Goal: Use online tool/utility: Utilize a website feature to perform a specific function

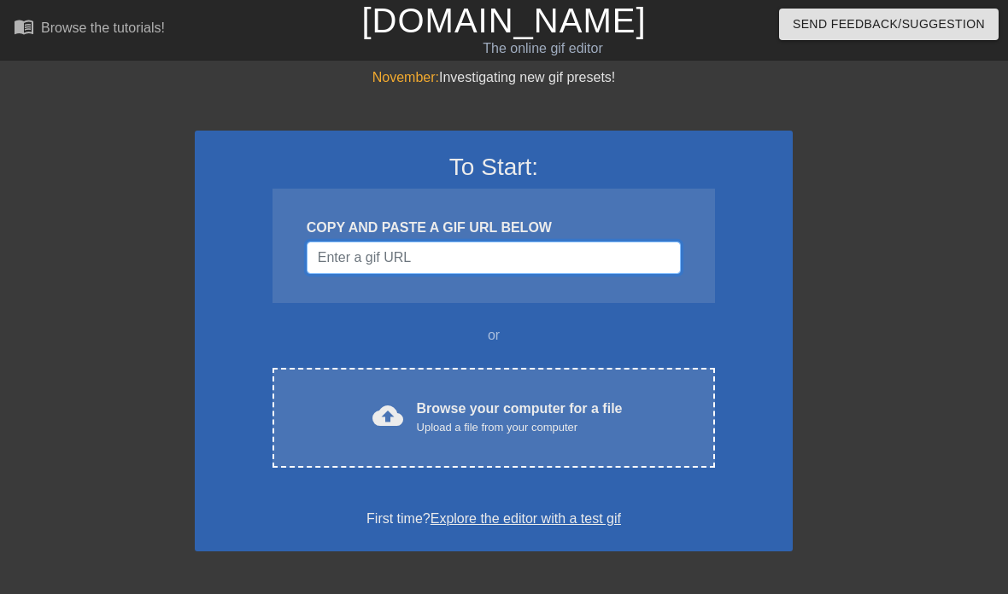
click at [465, 255] on input "Username" at bounding box center [494, 258] width 374 height 32
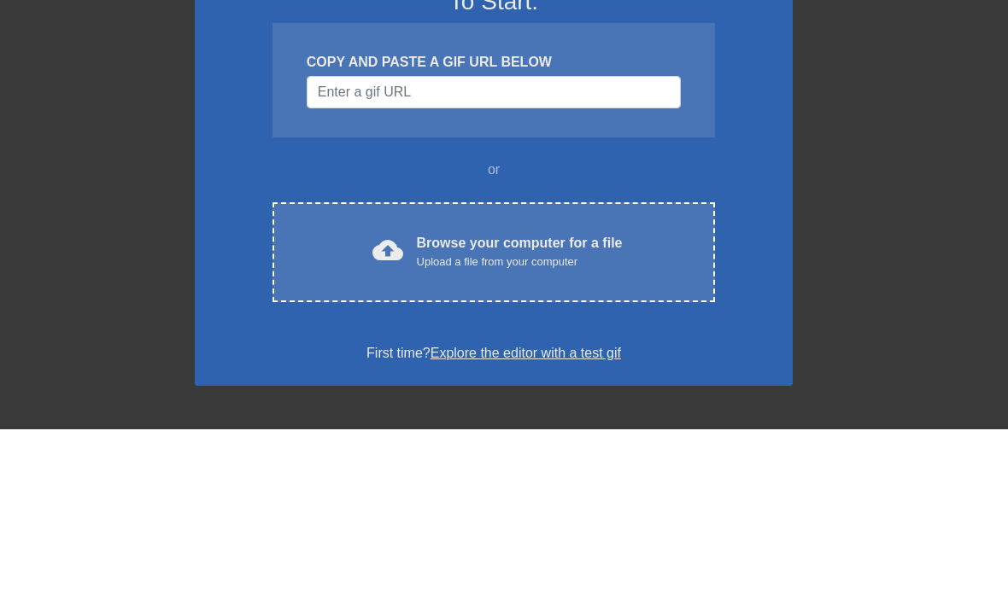
click at [794, 91] on div "November: Investigating new gif presets! To Start: COPY AND PASTE A GIF URL BEL…" at bounding box center [504, 485] width 1008 height 836
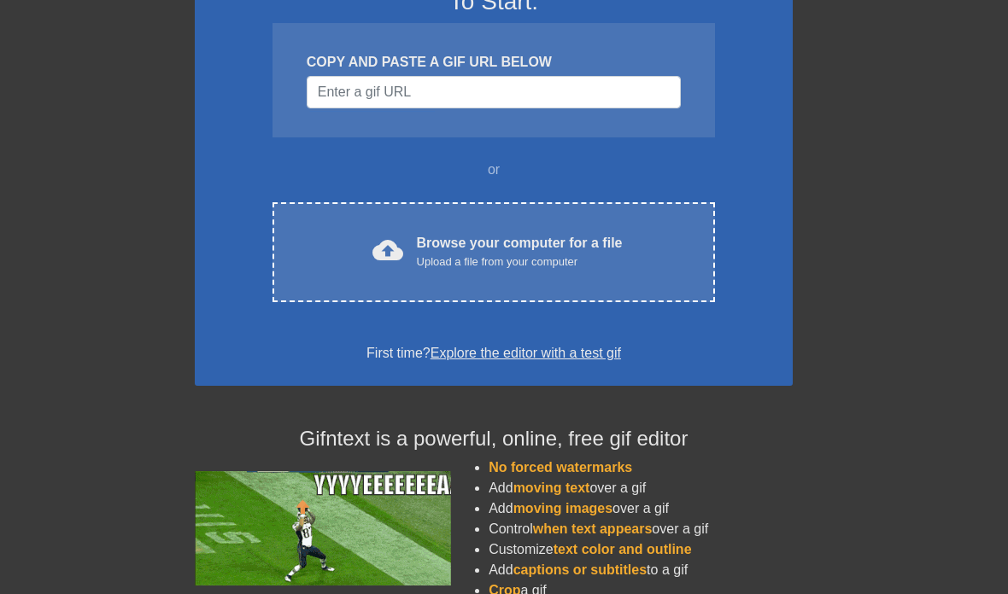
click at [498, 242] on div "Browse your computer for a file Upload a file from your computer" at bounding box center [520, 252] width 206 height 38
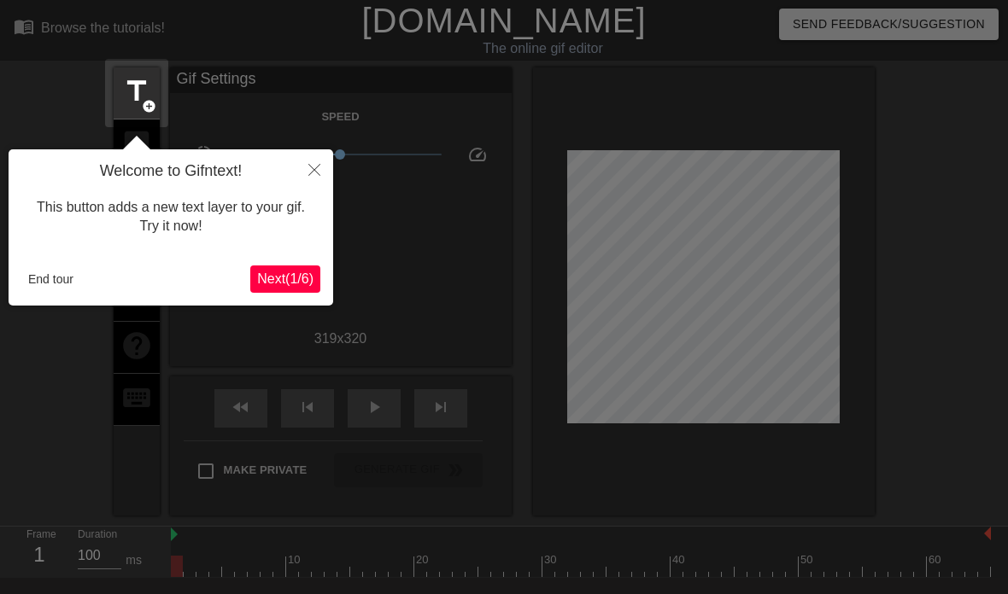
scroll to position [42, 0]
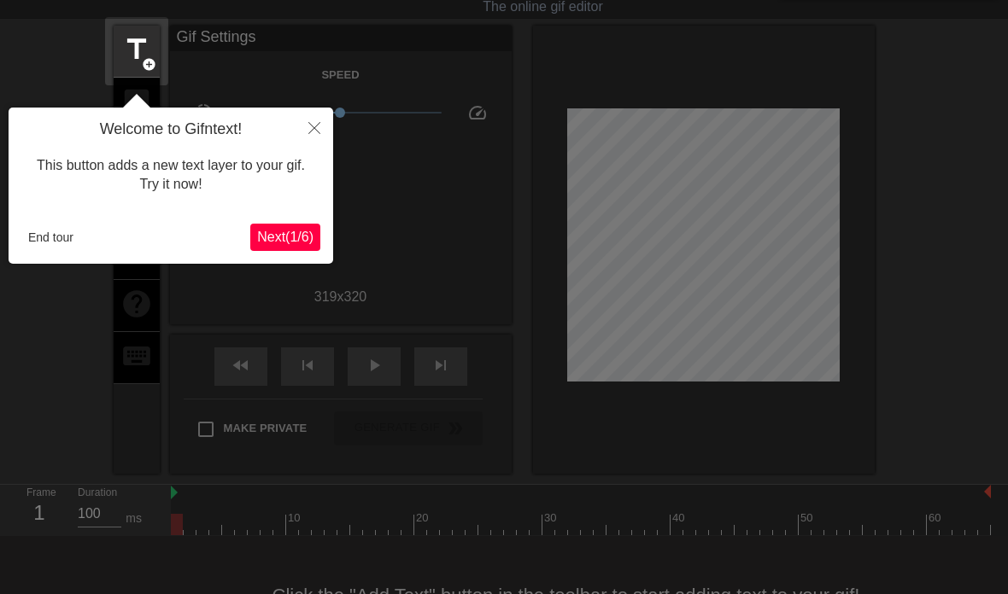
click at [262, 235] on span "Next ( 1 / 6 )" at bounding box center [285, 237] width 56 height 15
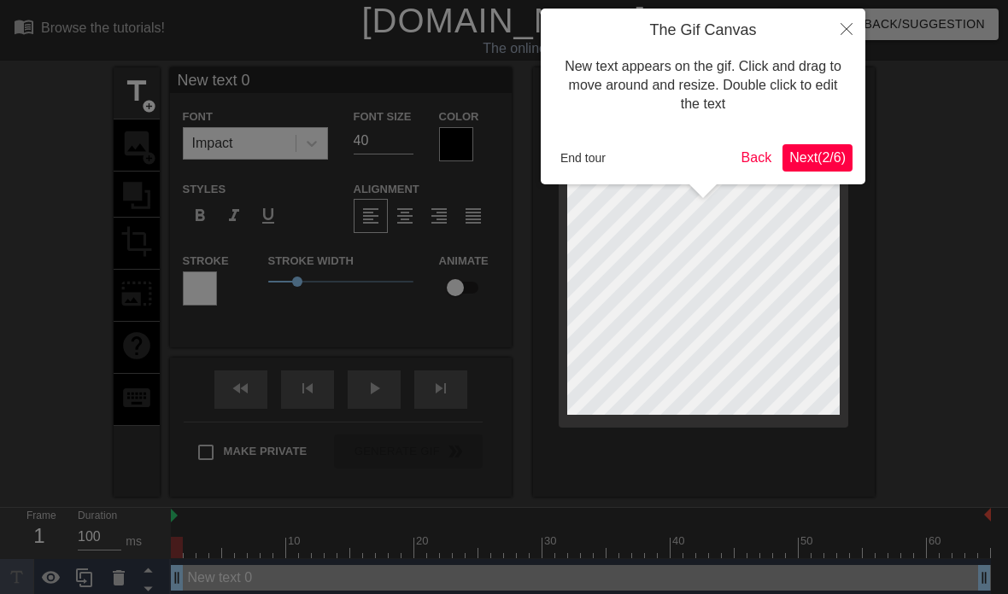
click at [844, 29] on icon "Close" at bounding box center [846, 29] width 12 height 12
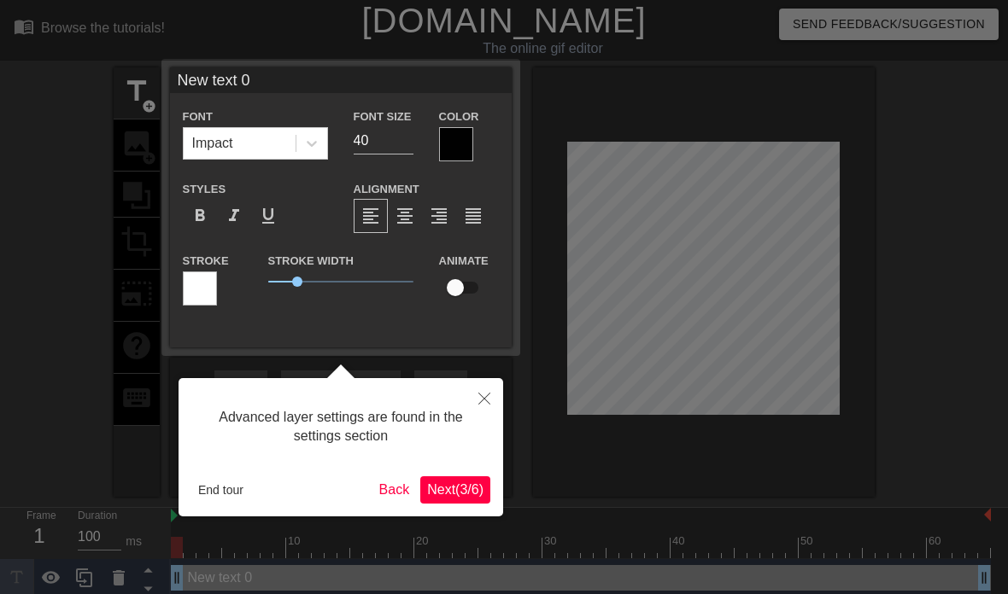
scroll to position [6, 0]
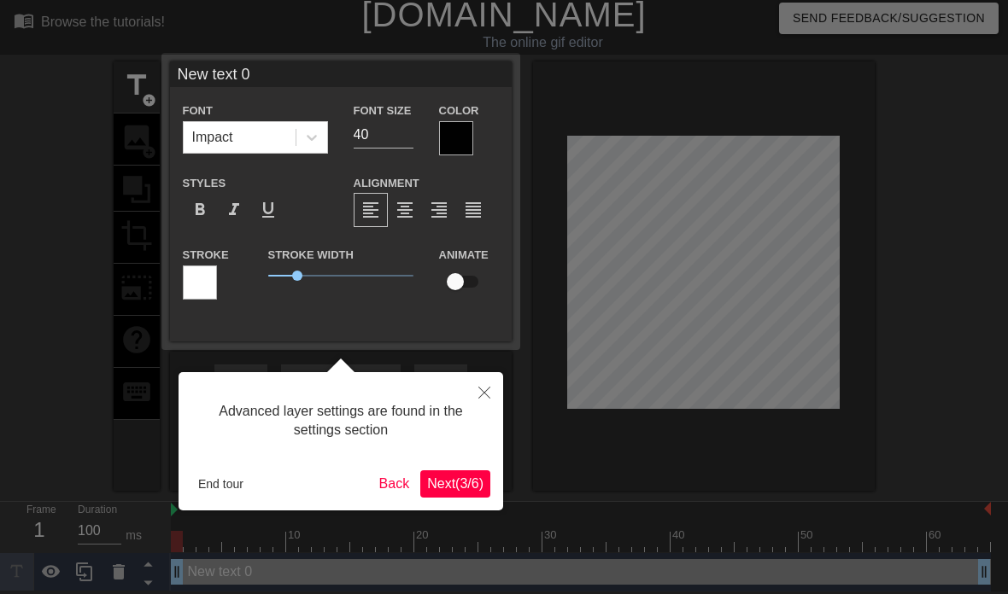
click at [482, 388] on icon "Close" at bounding box center [484, 393] width 12 height 12
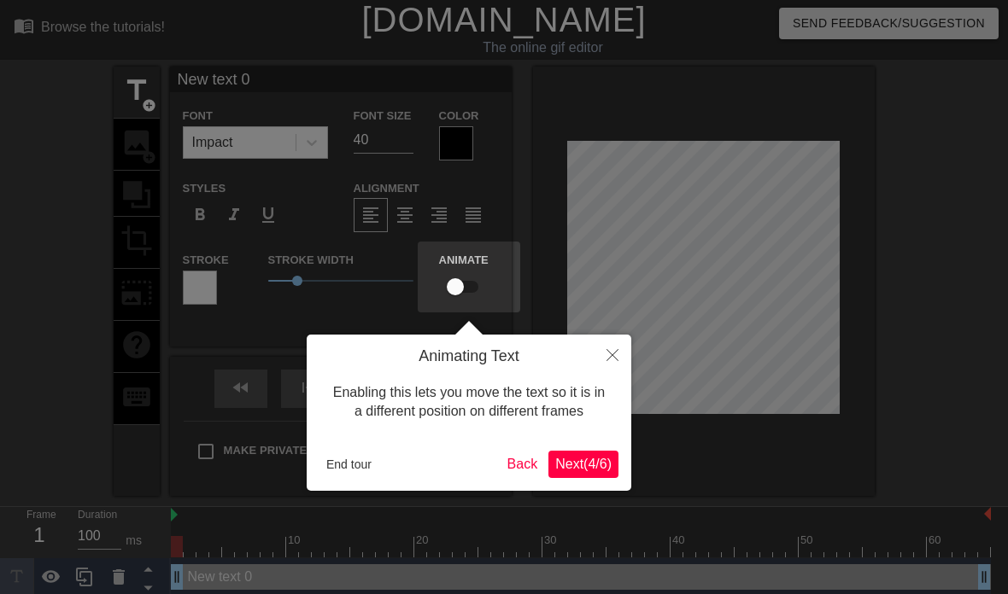
click at [611, 354] on icon "Close" at bounding box center [612, 355] width 12 height 12
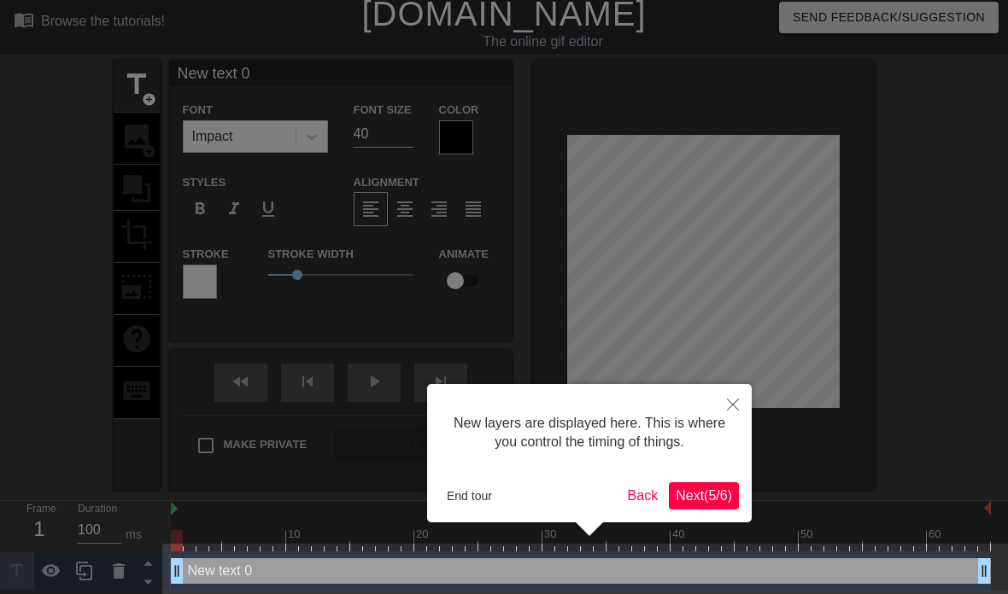
scroll to position [19, 0]
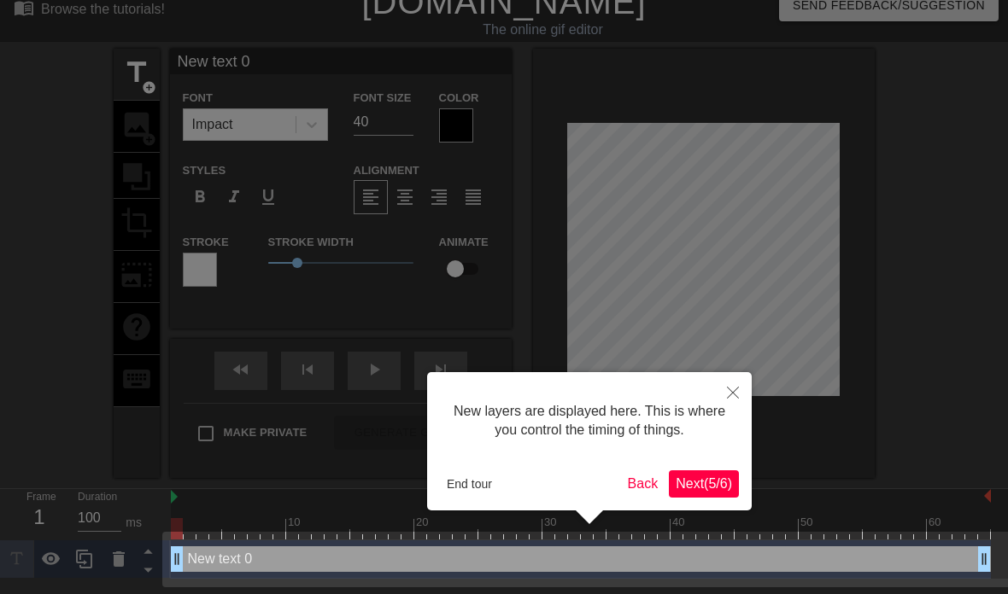
click at [710, 473] on button "Next ( 5 / 6 )" at bounding box center [704, 484] width 70 height 27
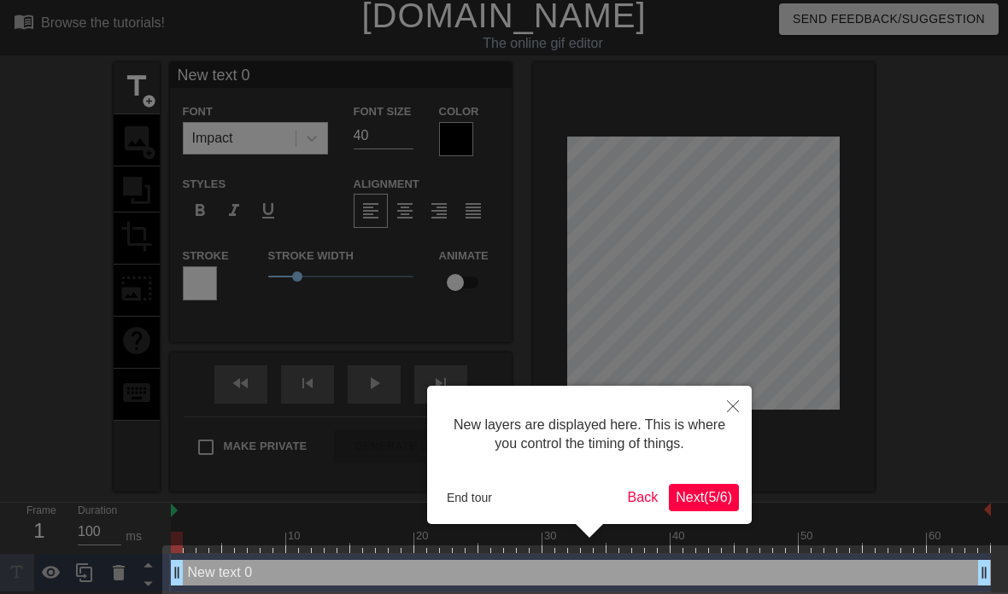
scroll to position [1, 0]
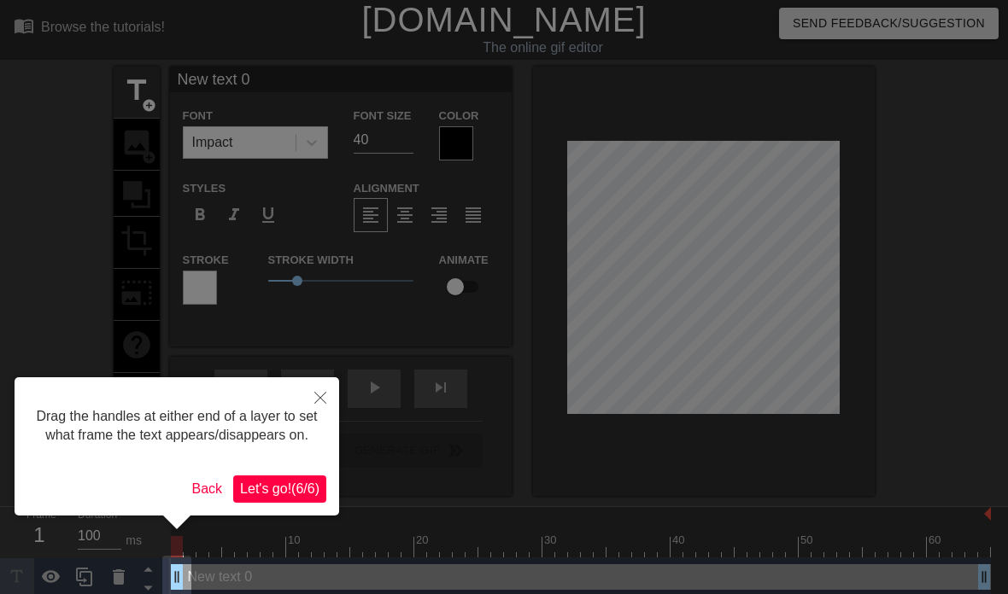
click at [293, 496] on button "Let's go! ( 6 / 6 )" at bounding box center [279, 489] width 93 height 27
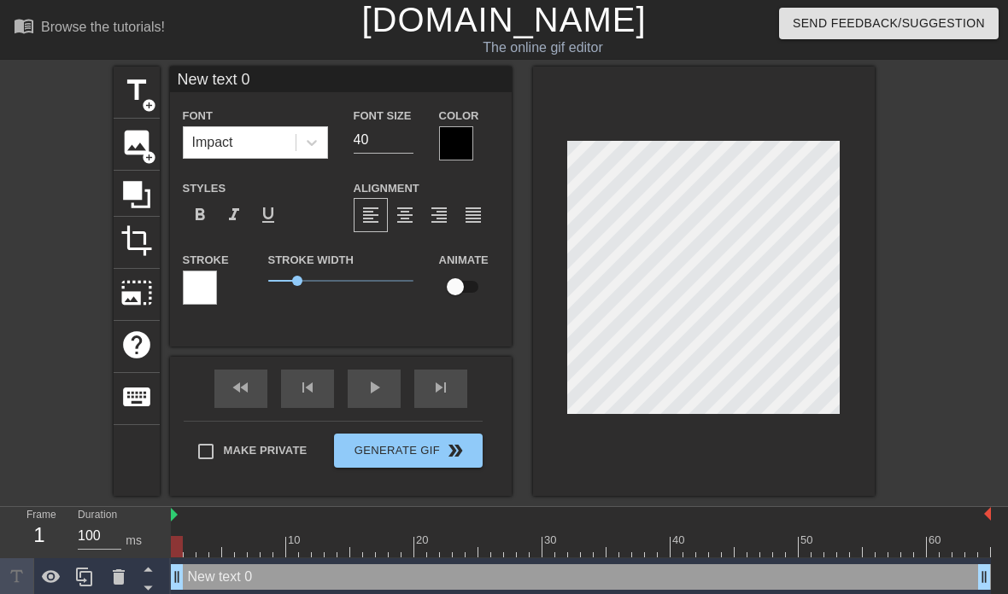
click at [451, 152] on div at bounding box center [456, 143] width 34 height 34
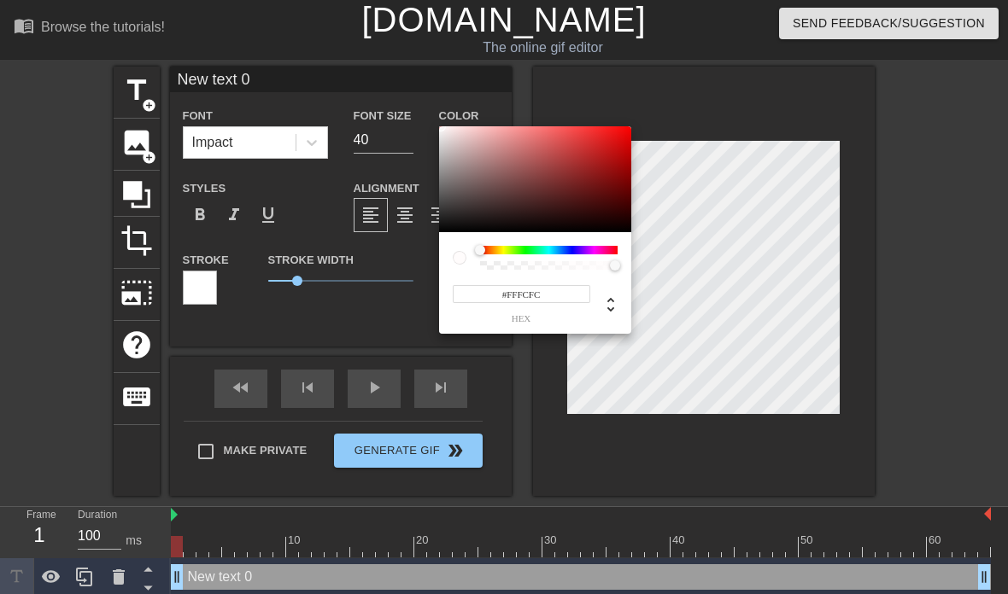
type input "#FFFFFF"
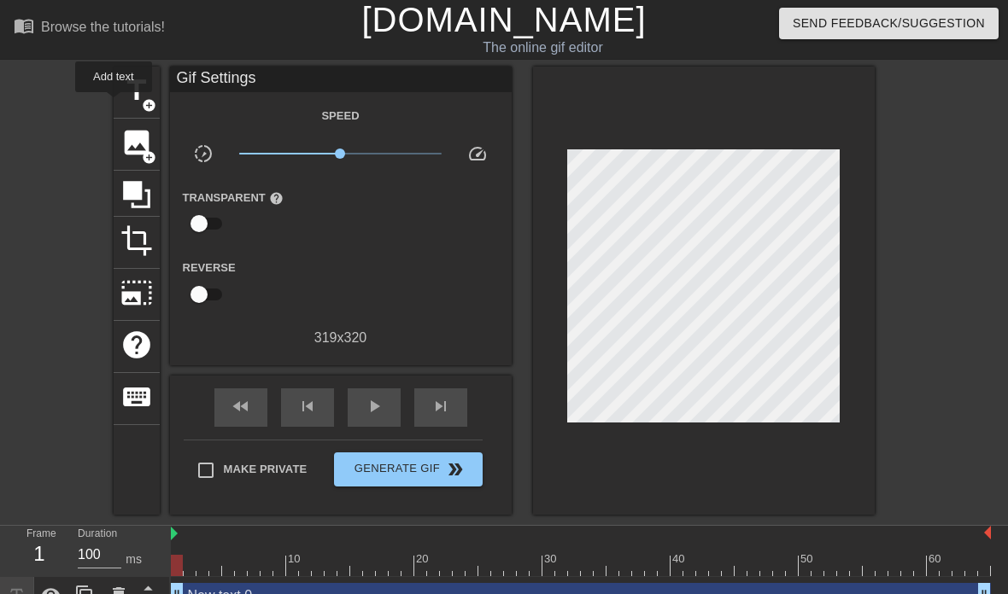
click at [114, 104] on div "title add_circle" at bounding box center [137, 93] width 46 height 52
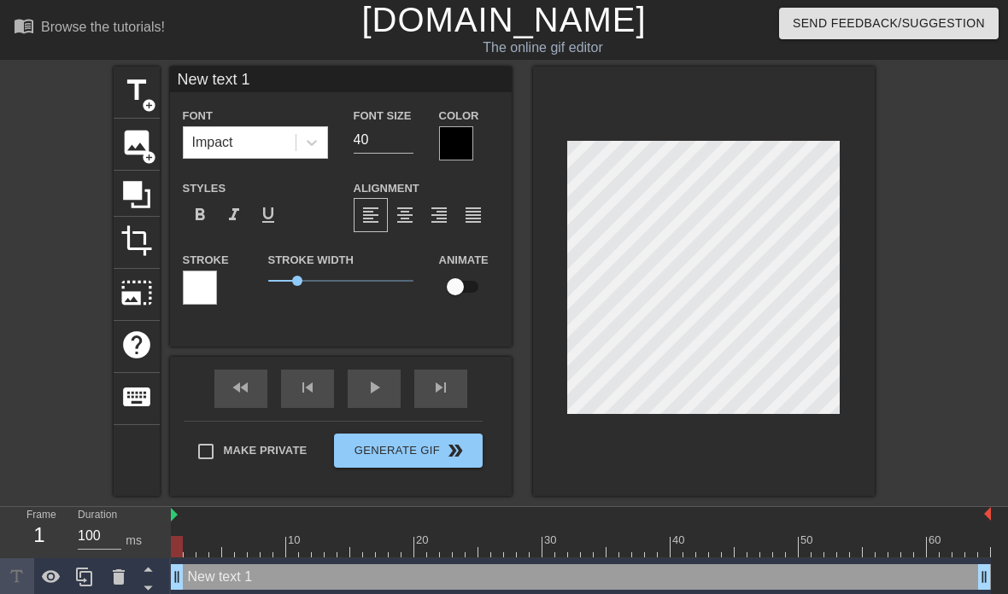
click at [202, 293] on div at bounding box center [200, 288] width 34 height 34
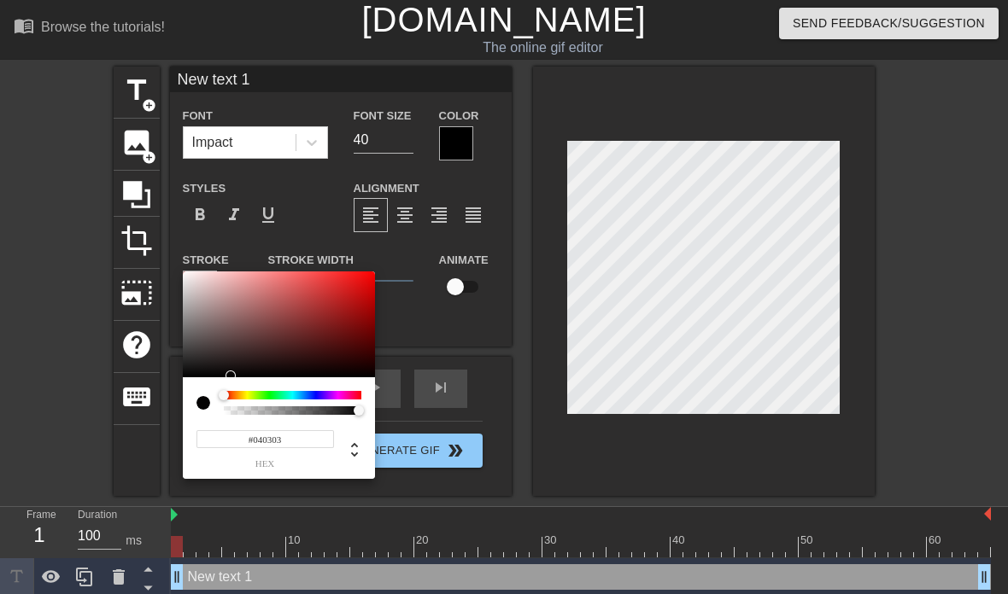
type input "#000000"
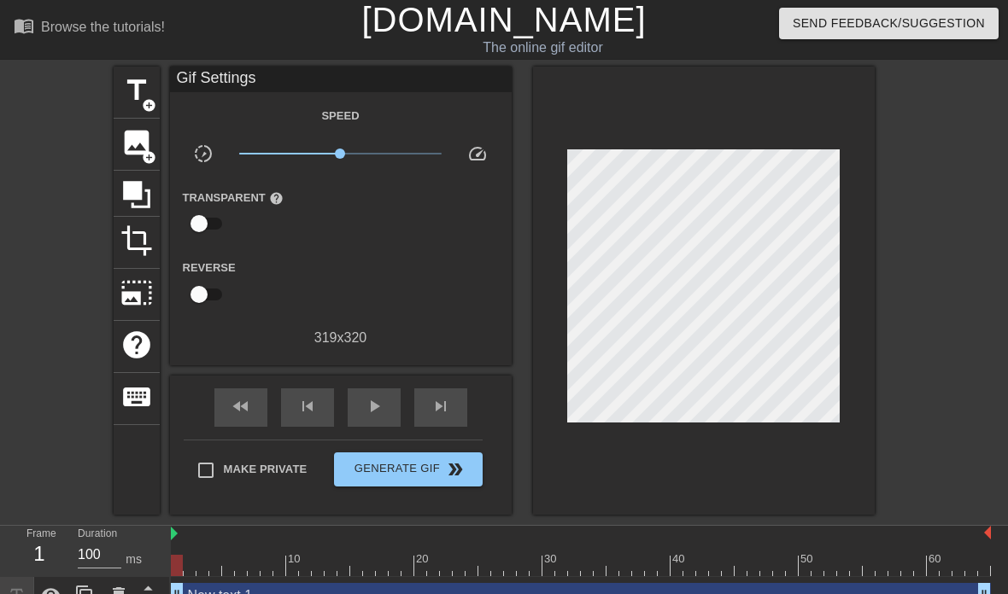
click at [120, 565] on input "100" at bounding box center [100, 554] width 44 height 27
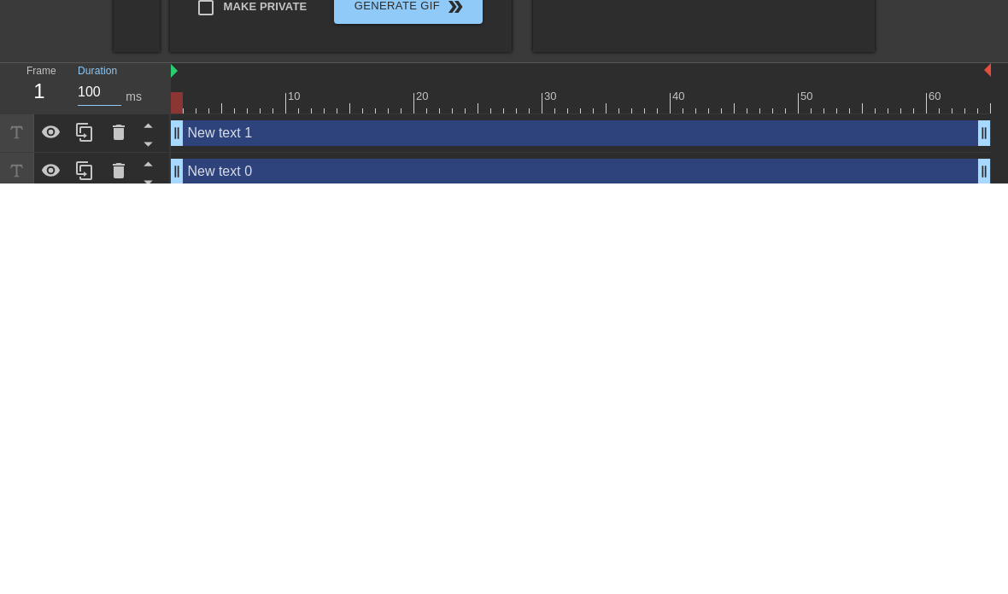
click at [91, 20] on div "title add_circle image add_circle crop photo_size_select_large help keyboard Gi…" at bounding box center [504, 239] width 1008 height 448
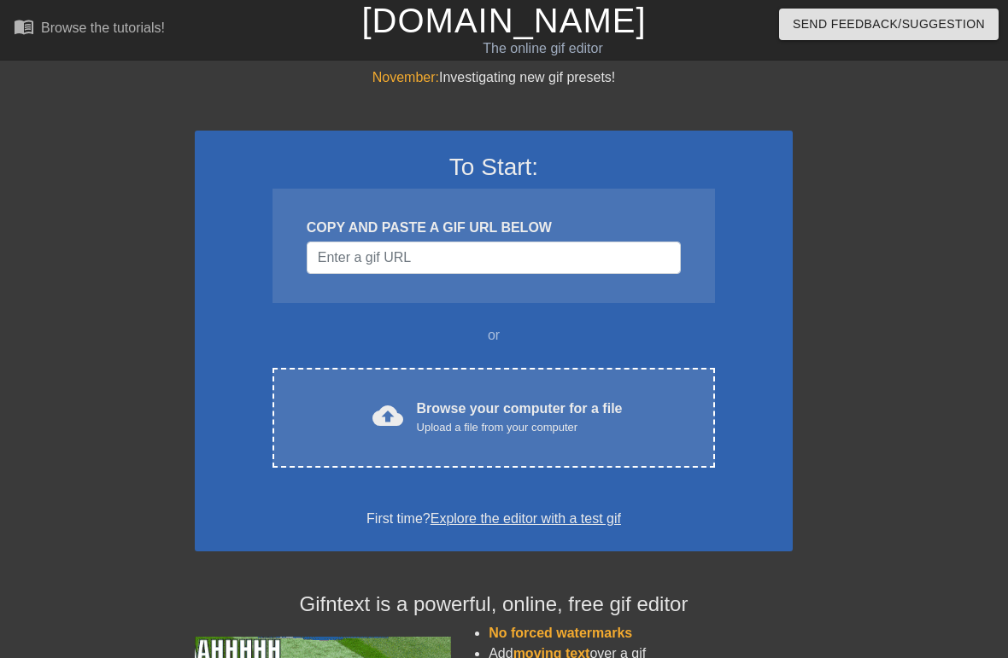
click at [502, 419] on div "Upload a file from your computer" at bounding box center [520, 427] width 206 height 17
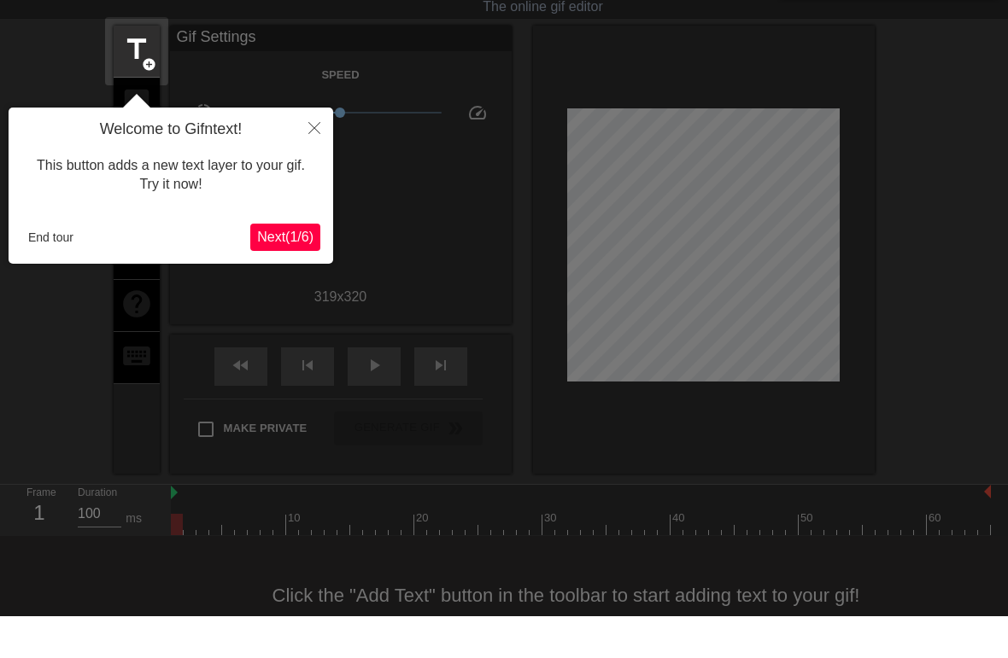
click at [314, 164] on icon "Close" at bounding box center [314, 170] width 12 height 12
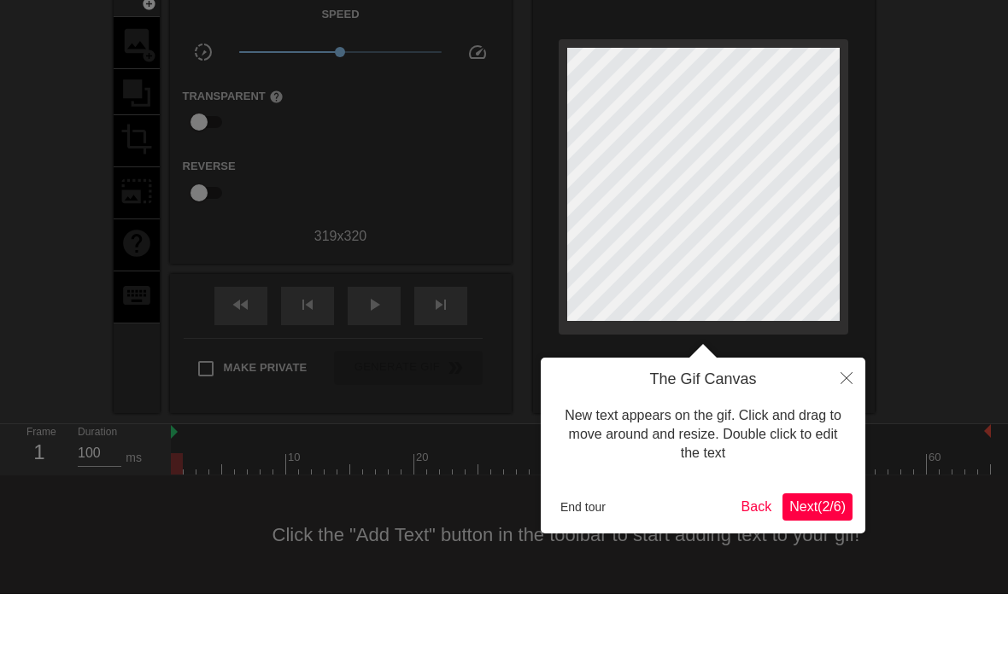
scroll to position [38, 0]
click at [574, 558] on button "End tour" at bounding box center [582, 571] width 59 height 26
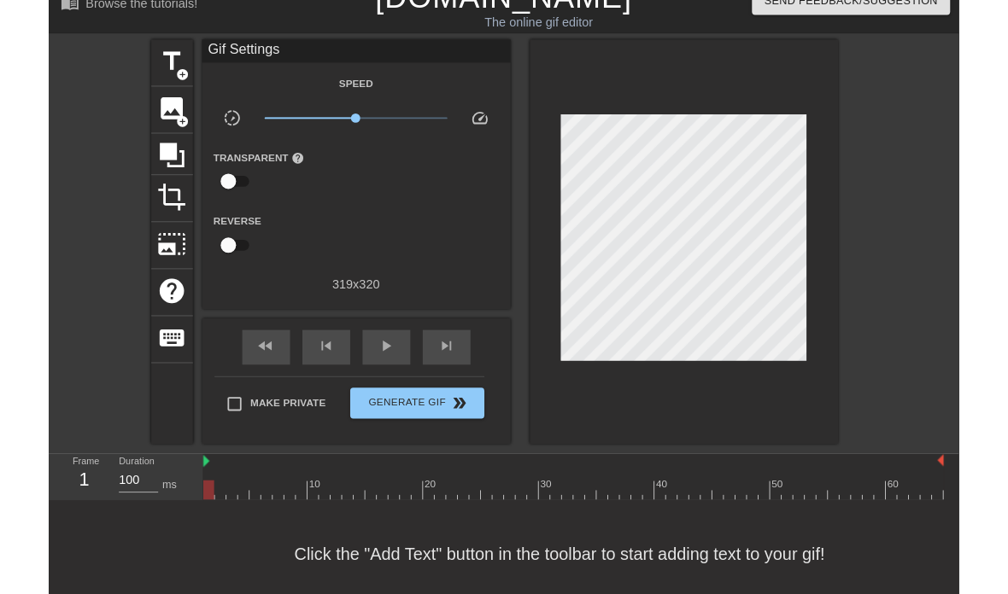
scroll to position [0, 0]
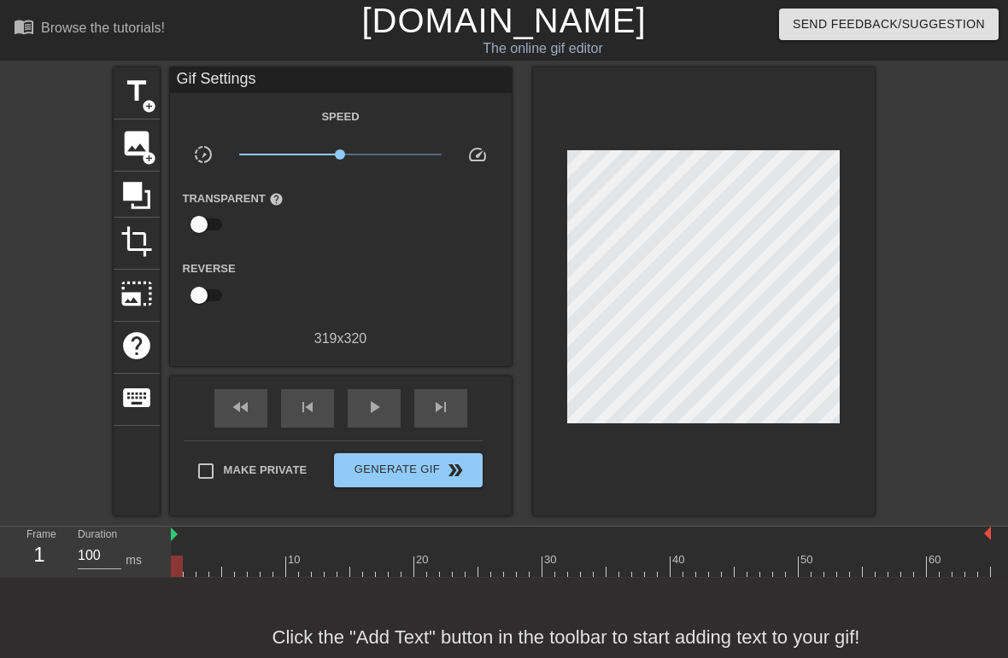
click at [135, 103] on span "title" at bounding box center [136, 91] width 32 height 32
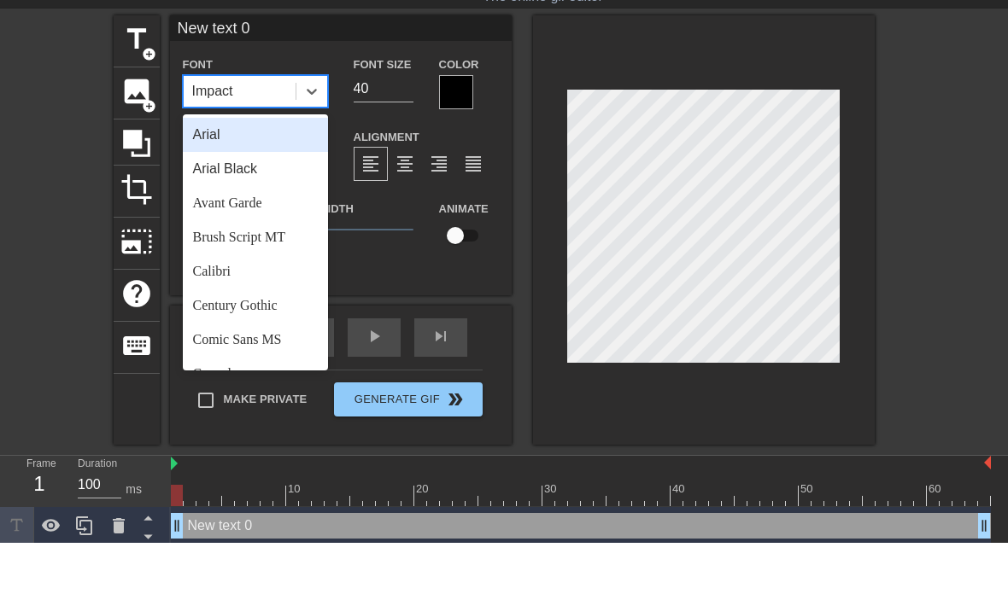
scroll to position [6, 0]
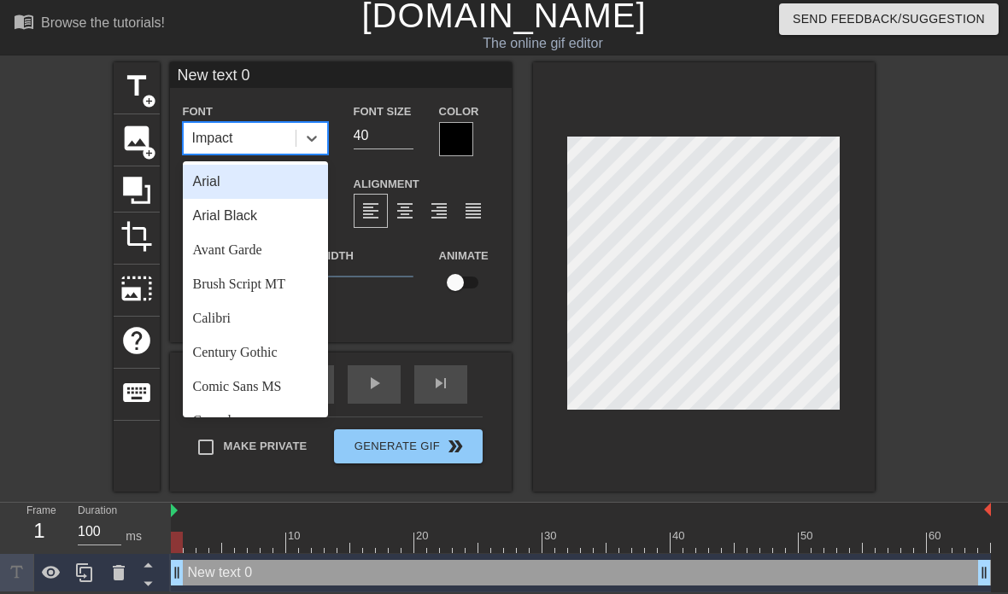
click at [498, 104] on div "Color" at bounding box center [469, 129] width 60 height 56
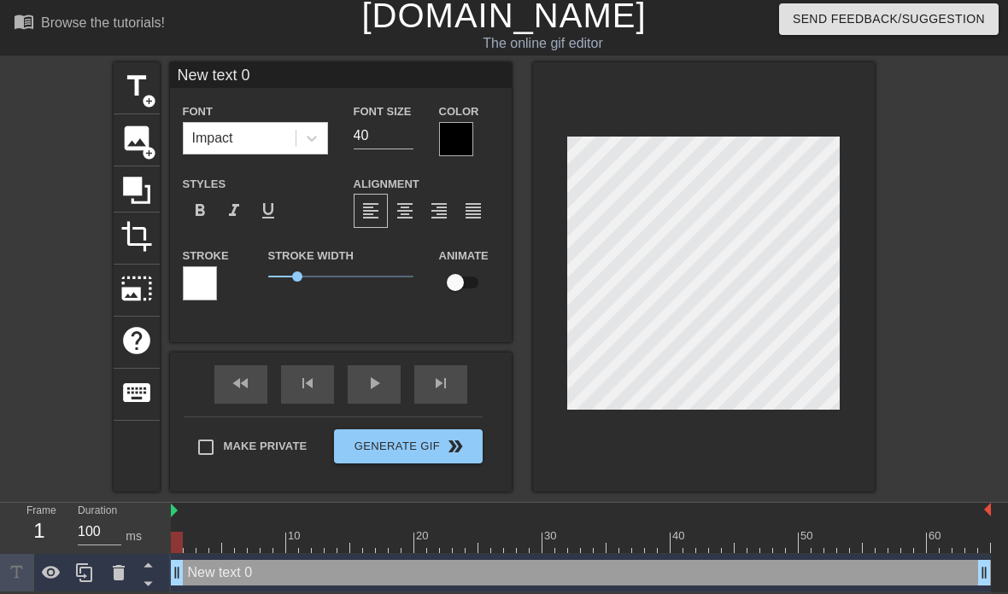
click at [572, 447] on div at bounding box center [704, 277] width 342 height 430
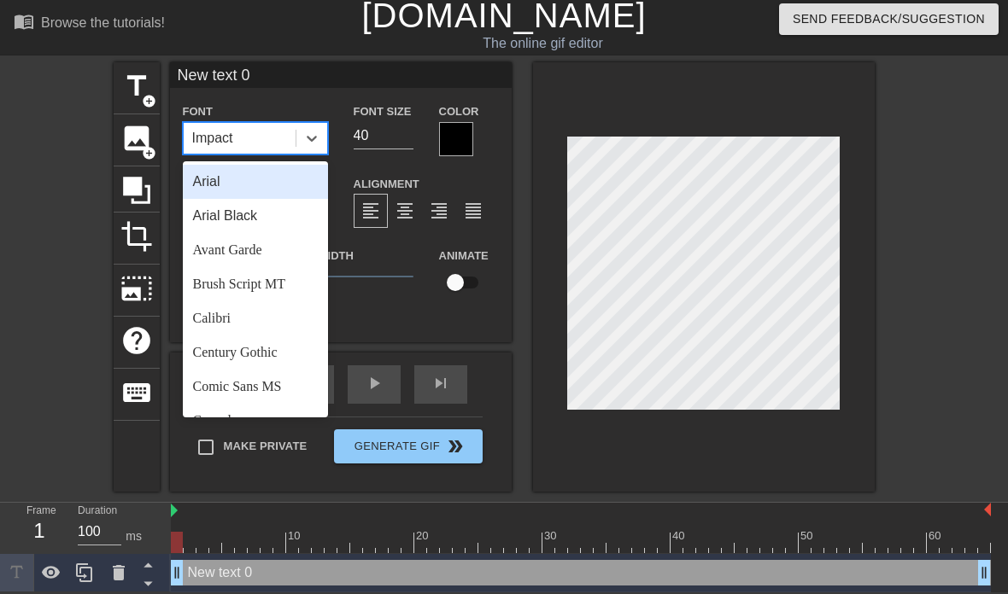
click at [337, 97] on div "New text 0 Font option Arial focused, 1 of 24. 24 results available. Use Up and…" at bounding box center [341, 189] width 342 height 254
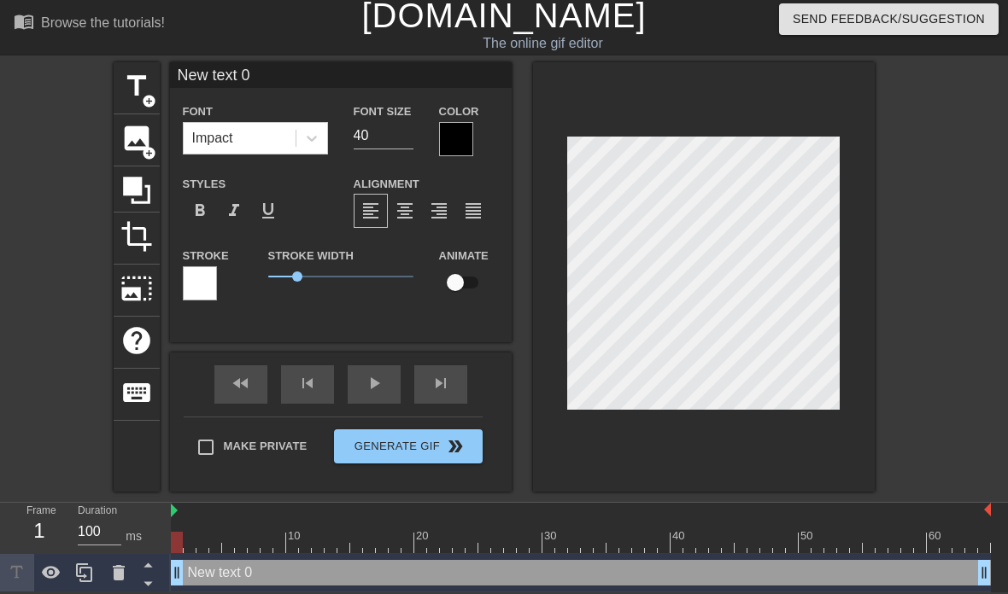
click at [326, 81] on input "New text 0" at bounding box center [341, 75] width 342 height 26
type input "N"
click at [295, 103] on div "[PERSON_NAME] Font Impact Font Size 40 Color Styles format_bold format_italic f…" at bounding box center [341, 189] width 342 height 254
click at [336, 77] on input "[PERSON_NAME]" at bounding box center [341, 75] width 342 height 26
type input "[PERSON_NAME]"
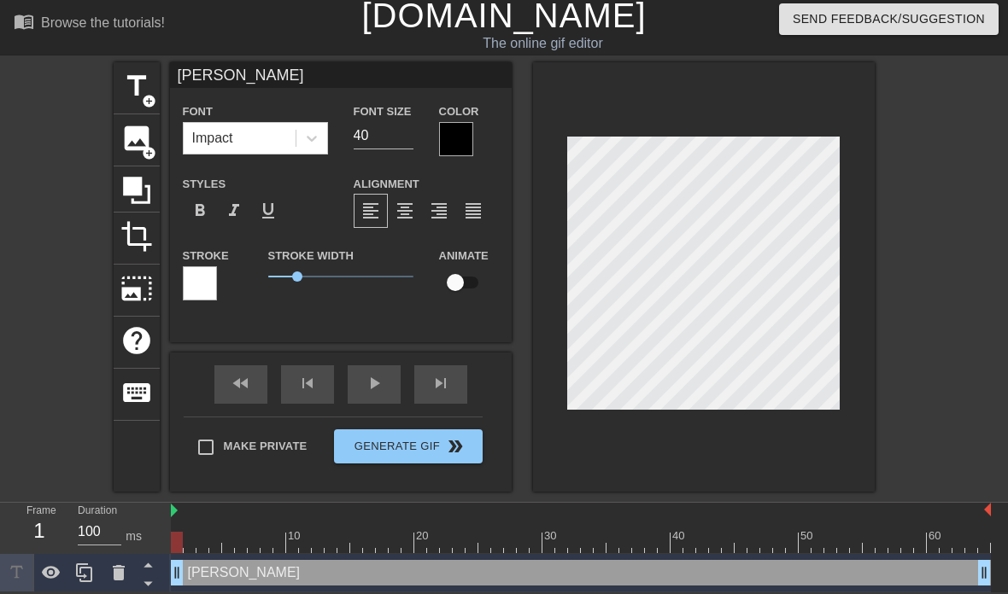
click at [84, 93] on div "title add_circle image add_circle crop photo_size_select_large help keyboard [P…" at bounding box center [504, 277] width 1008 height 430
click at [962, 184] on div "title add_circle image add_circle crop photo_size_select_large help keyboard [P…" at bounding box center [504, 277] width 1008 height 430
click at [928, 202] on div "title add_circle image add_circle crop photo_size_select_large help keyboard [P…" at bounding box center [504, 277] width 1008 height 430
click at [455, 140] on div at bounding box center [456, 139] width 34 height 34
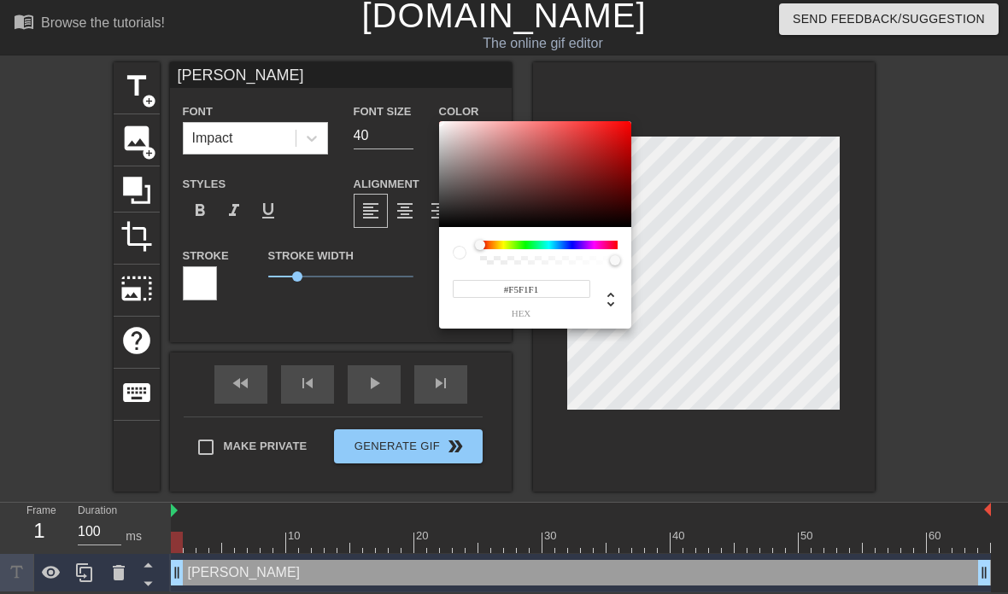
type input "#FFFFFF"
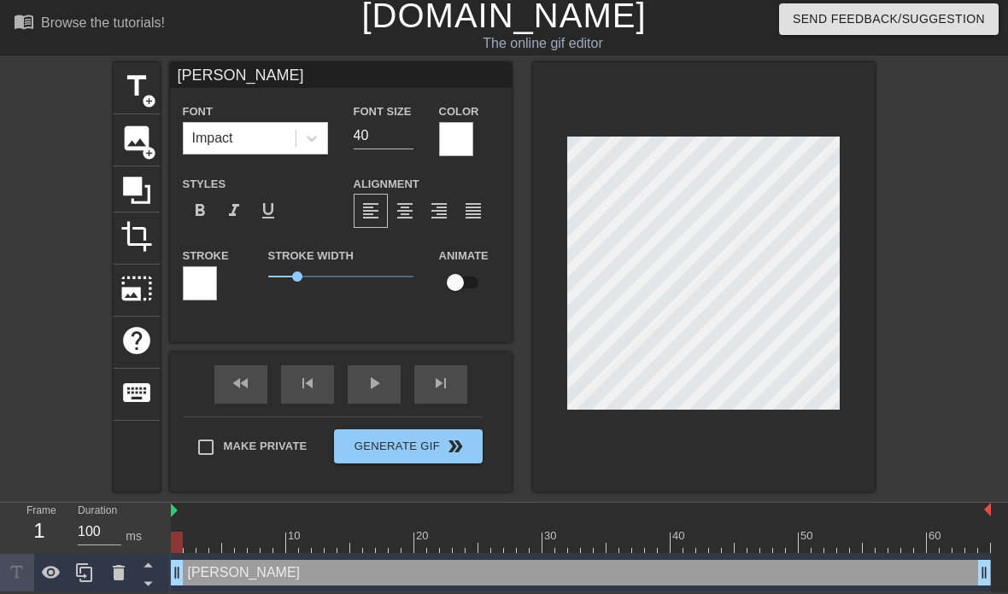
click at [200, 286] on div at bounding box center [200, 283] width 34 height 34
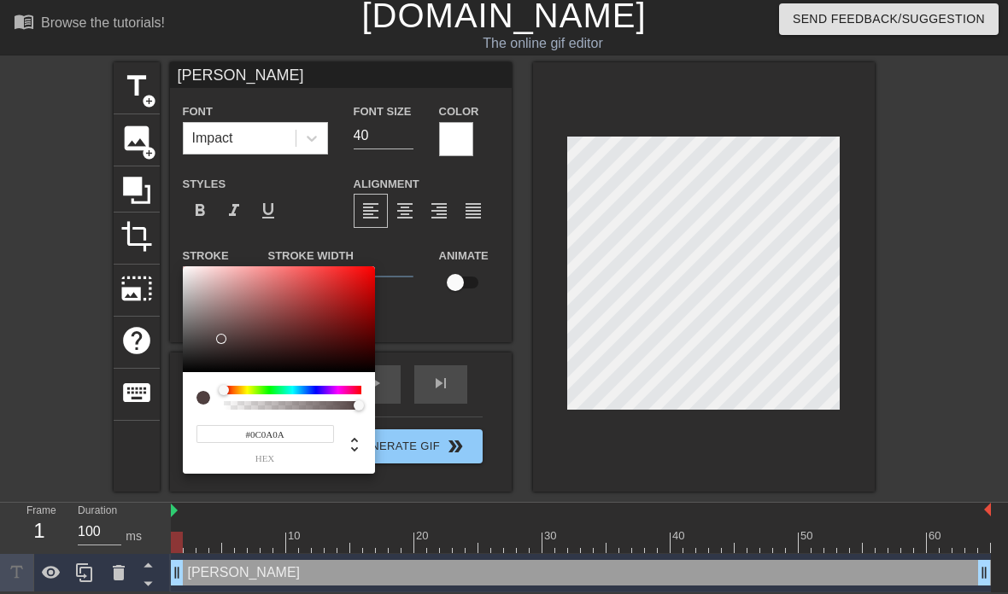
type input "#000000"
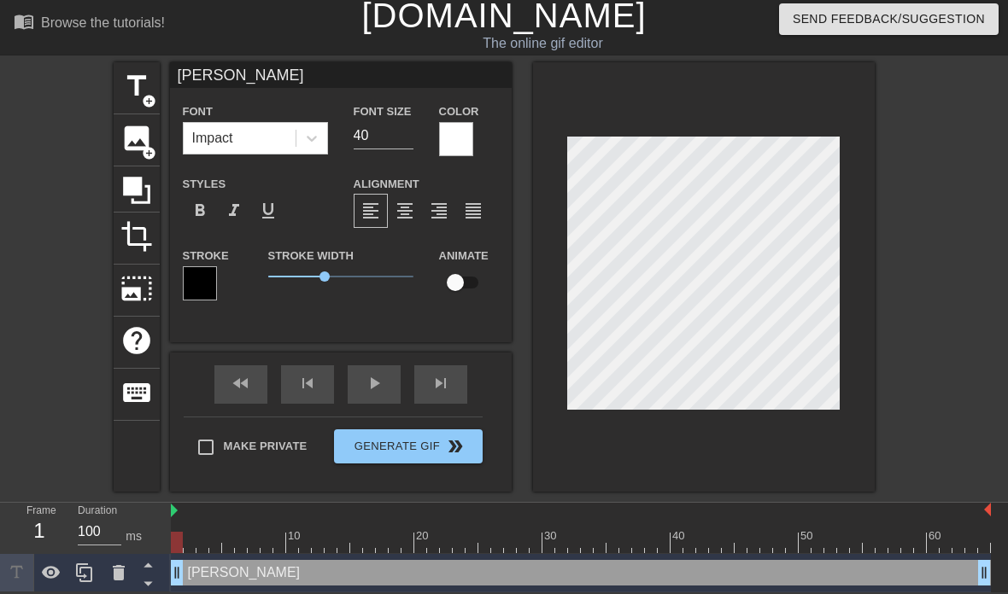
click at [938, 160] on div "title add_circle image add_circle crop photo_size_select_large help keyboard [P…" at bounding box center [504, 277] width 1008 height 430
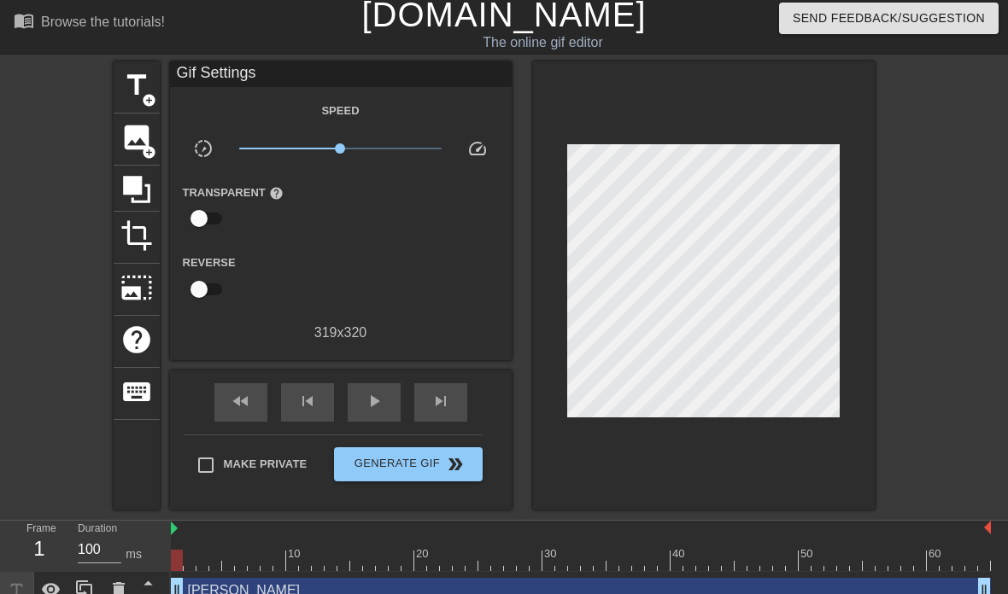
click at [198, 458] on input "Make Private" at bounding box center [206, 465] width 36 height 36
checkbox input "true"
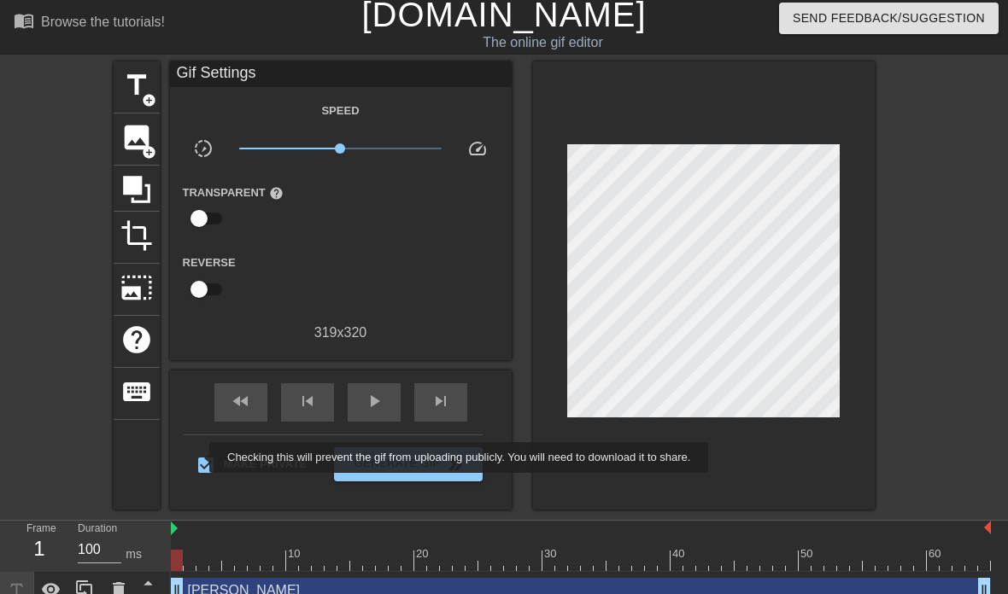
click at [442, 501] on div "fast_rewind skip_previous play_arrow skip_next Make Private Generate Gif double…" at bounding box center [341, 440] width 342 height 139
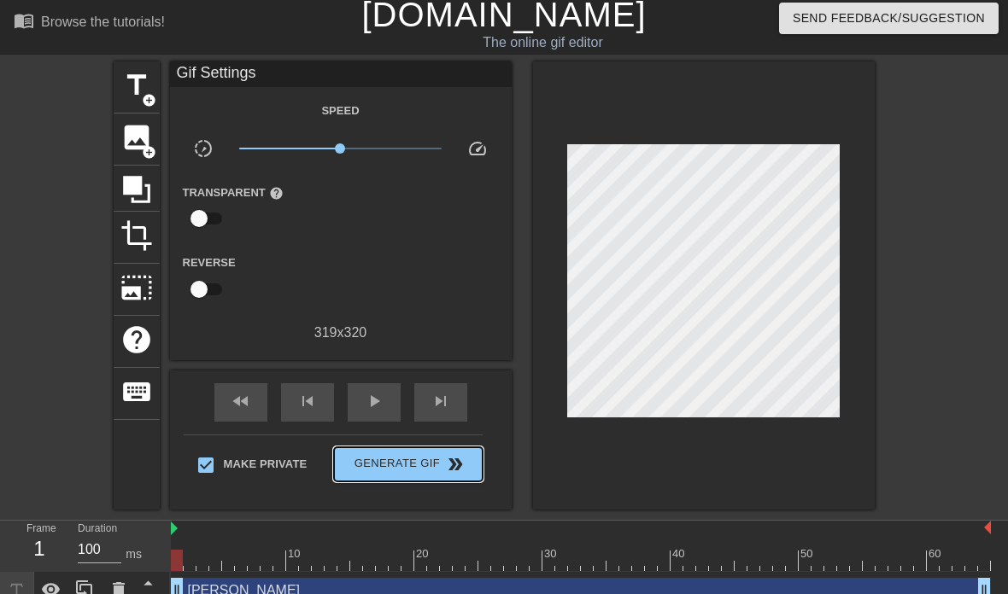
click at [421, 466] on span "Generate Gif double_arrow" at bounding box center [408, 464] width 134 height 20
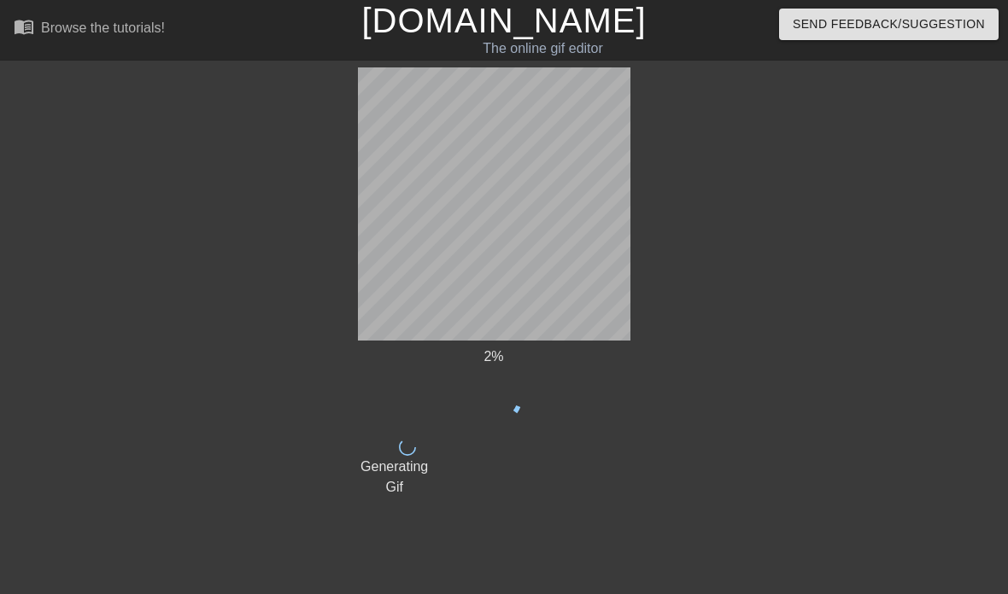
scroll to position [0, 0]
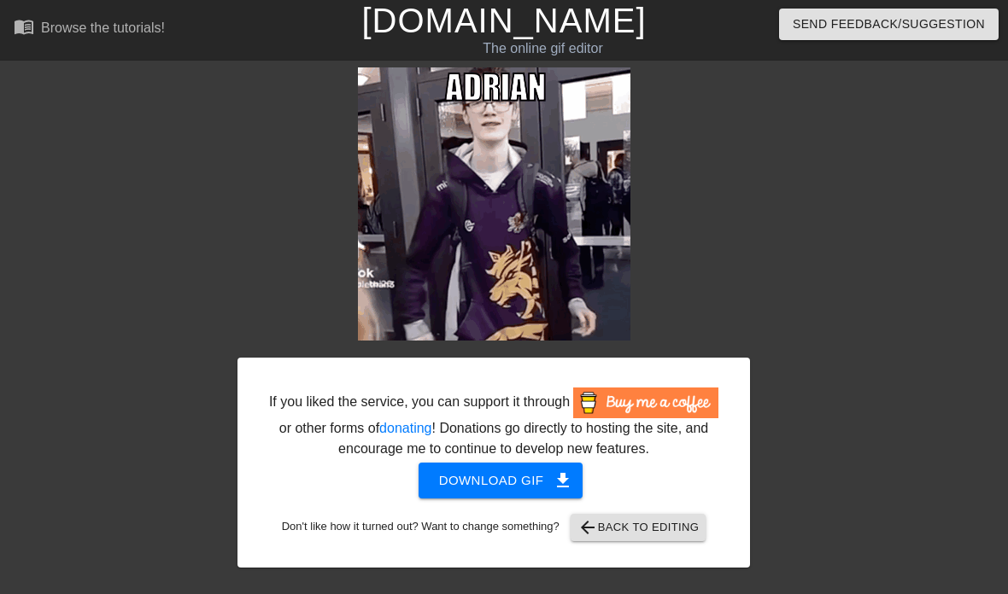
click at [776, 166] on div "If you liked the service, you can support it through or other forms of donating…" at bounding box center [504, 317] width 1008 height 500
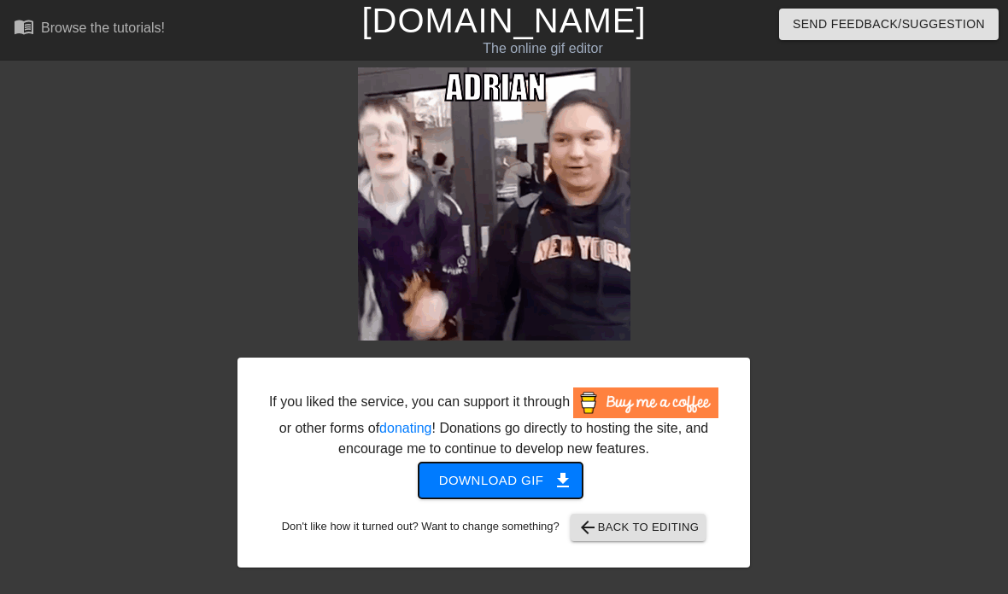
click at [494, 492] on span "Download gif get_app" at bounding box center [501, 481] width 124 height 22
